Goal: Communication & Community: Answer question/provide support

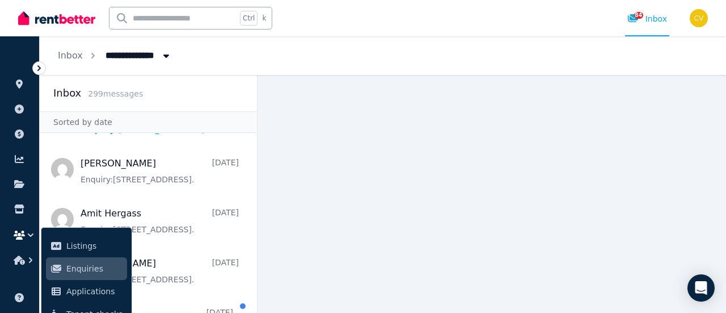
scroll to position [284, 0]
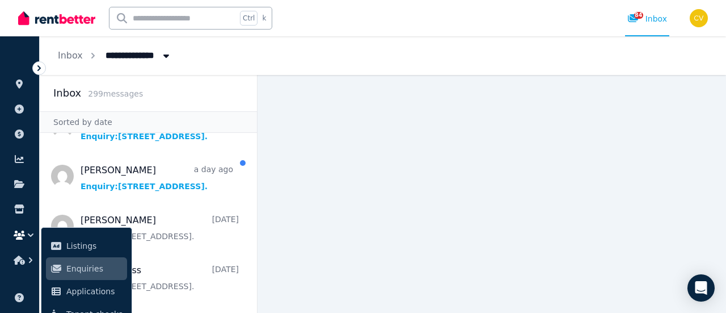
click at [240, 49] on div "**********" at bounding box center [383, 55] width 687 height 39
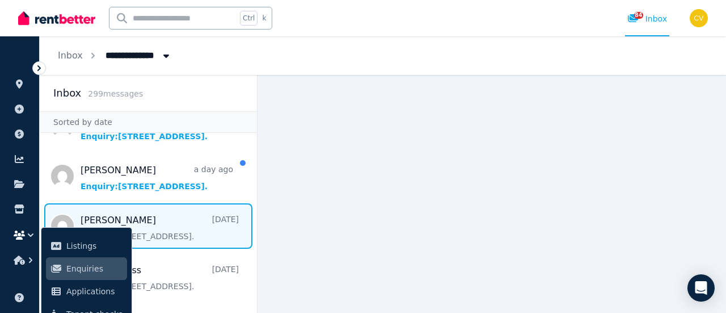
click at [186, 229] on span "Message list" at bounding box center [148, 225] width 217 height 45
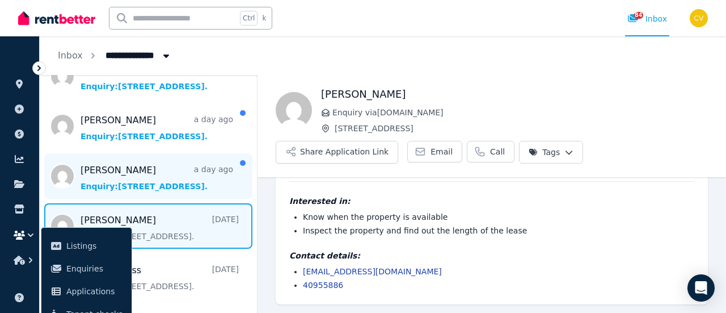
scroll to position [341, 0]
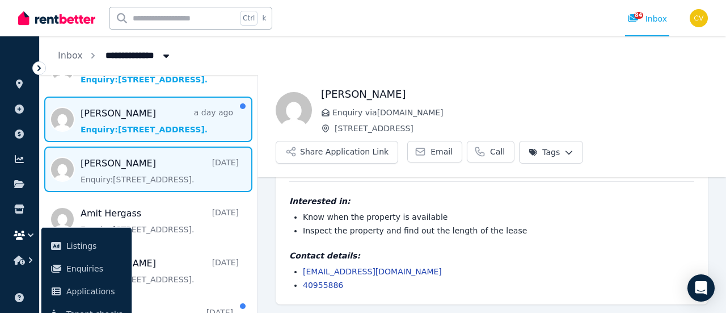
click at [177, 133] on span "Message list" at bounding box center [148, 118] width 217 height 45
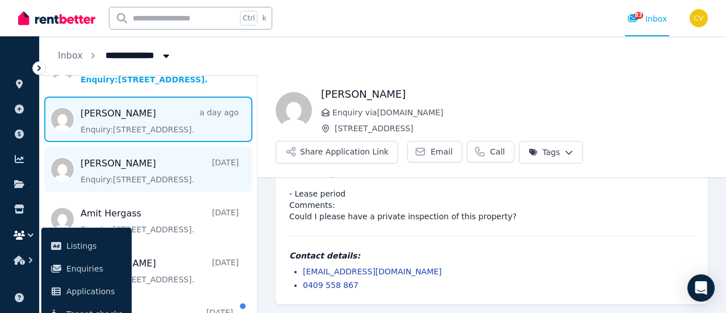
scroll to position [284, 0]
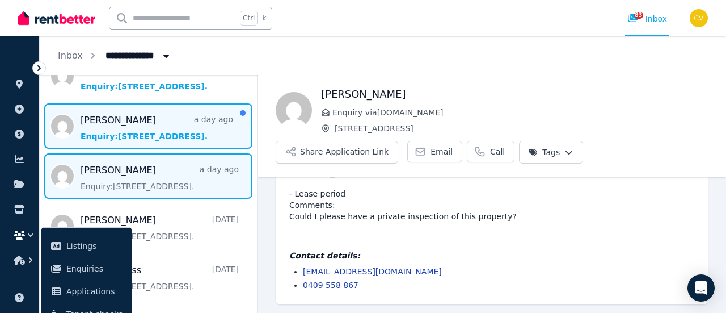
click at [178, 135] on span "Message list" at bounding box center [148, 125] width 217 height 45
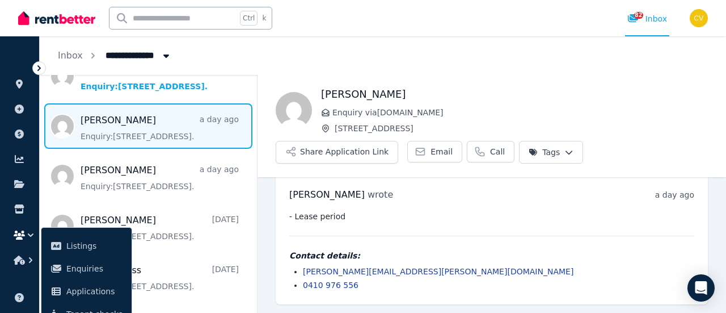
scroll to position [170, 0]
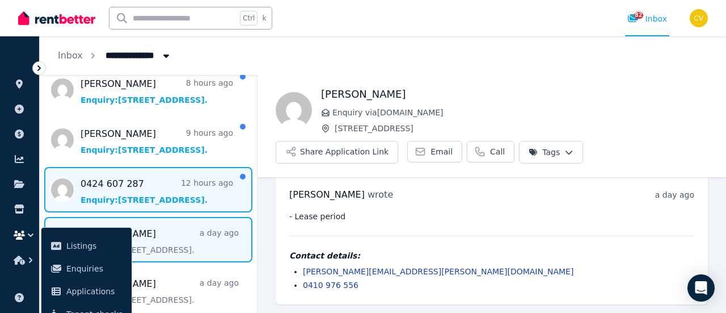
click at [152, 185] on span "Message list" at bounding box center [148, 189] width 217 height 45
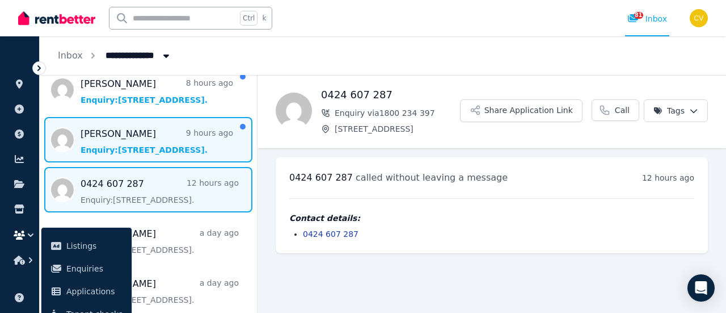
click at [148, 132] on span "Message list" at bounding box center [148, 139] width 217 height 45
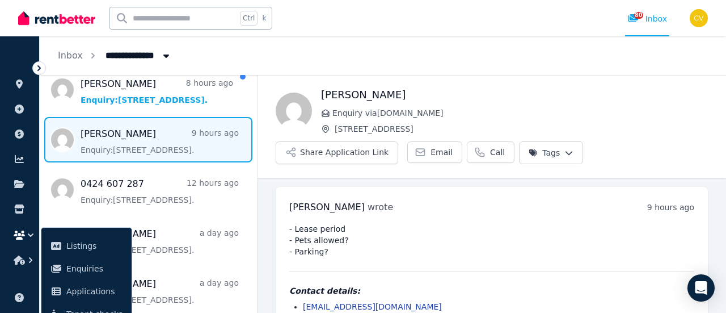
scroll to position [114, 0]
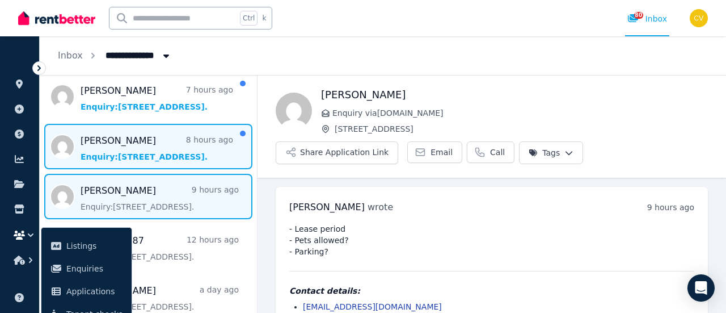
click at [195, 136] on span "Message list" at bounding box center [148, 146] width 217 height 45
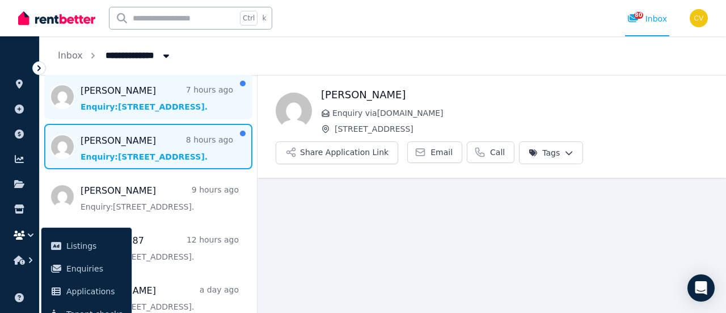
scroll to position [24, 0]
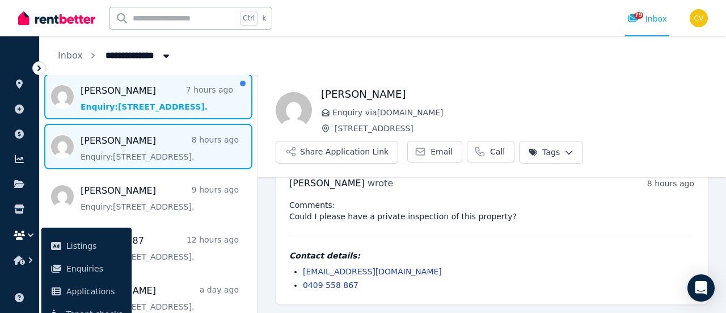
click at [196, 100] on span "Message list" at bounding box center [148, 96] width 217 height 45
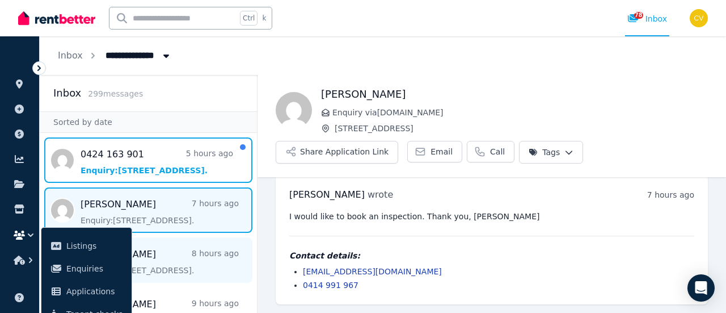
click at [161, 163] on span "Message list" at bounding box center [148, 159] width 217 height 45
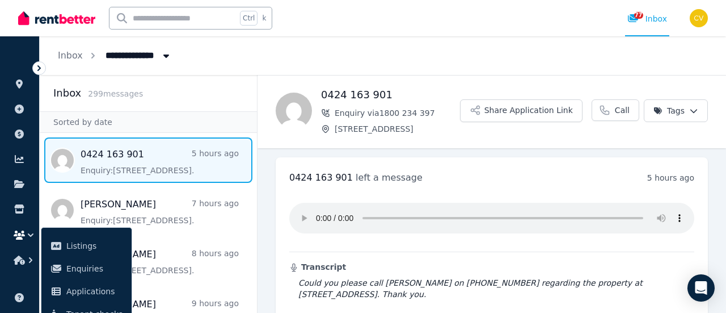
click at [266, 200] on ul "0424 163 901 left a message 5 hours ago 4:07 pm on Mon, 18 Aug 2025 Transcript …" at bounding box center [492, 262] width 469 height 229
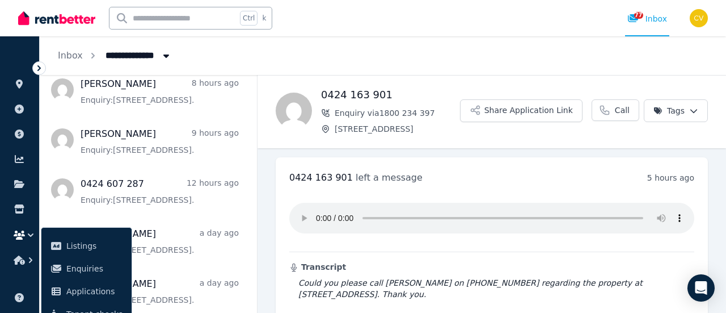
scroll to position [53, 0]
